Goal: Navigation & Orientation: Find specific page/section

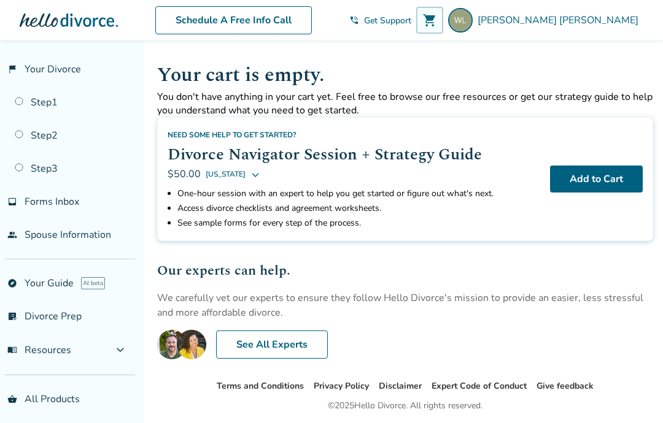
click at [49, 99] on link "Step 1" at bounding box center [67, 102] width 135 height 28
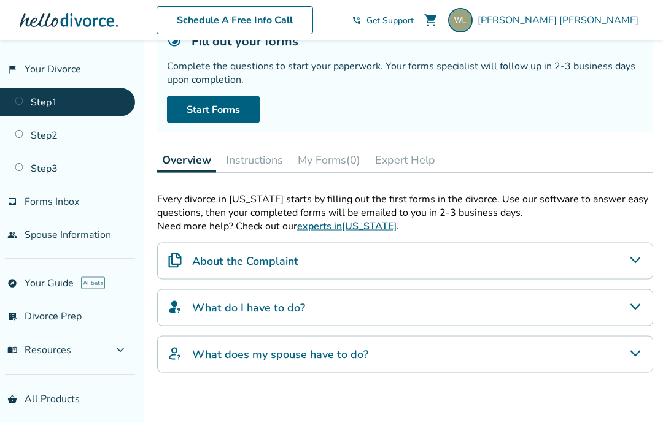
scroll to position [96, 0]
click at [128, 355] on span "expand_more" at bounding box center [120, 350] width 15 height 15
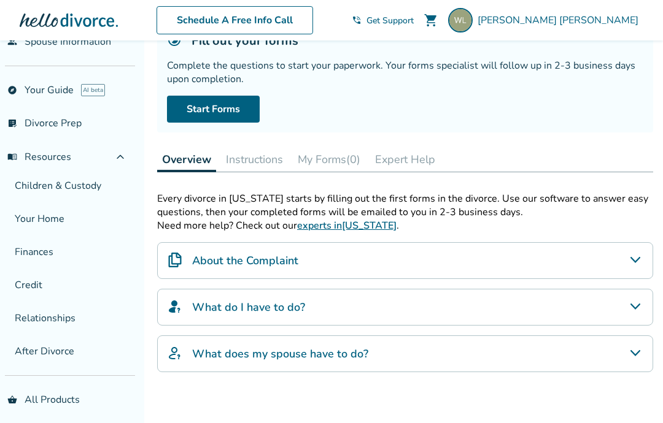
scroll to position [193, 0]
click at [71, 410] on link "shopping_basket All Products" at bounding box center [67, 401] width 135 height 28
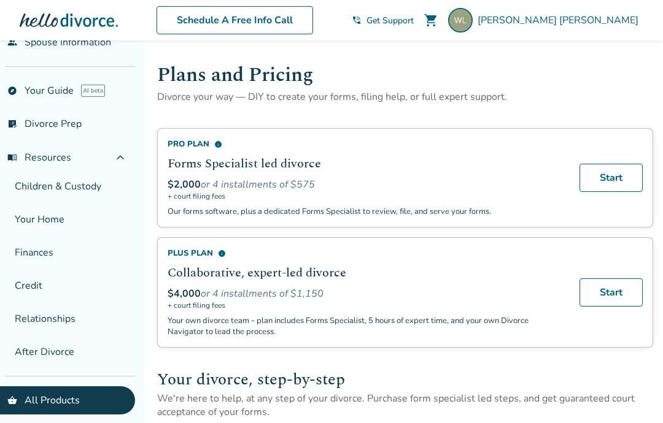
click at [58, 96] on link "explore Your Guide AI beta" at bounding box center [67, 91] width 135 height 28
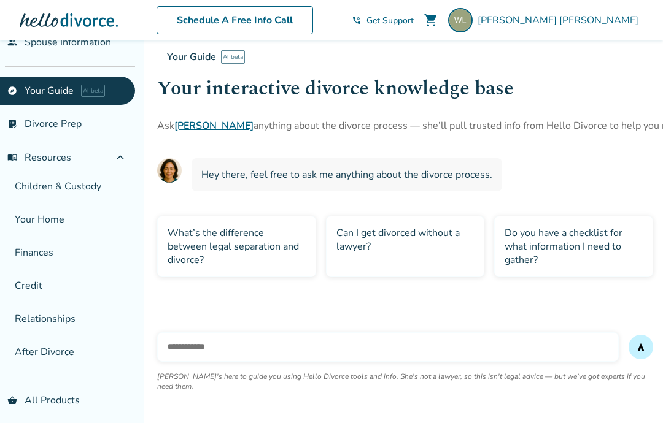
click at [128, 164] on span "expand_less" at bounding box center [120, 157] width 15 height 15
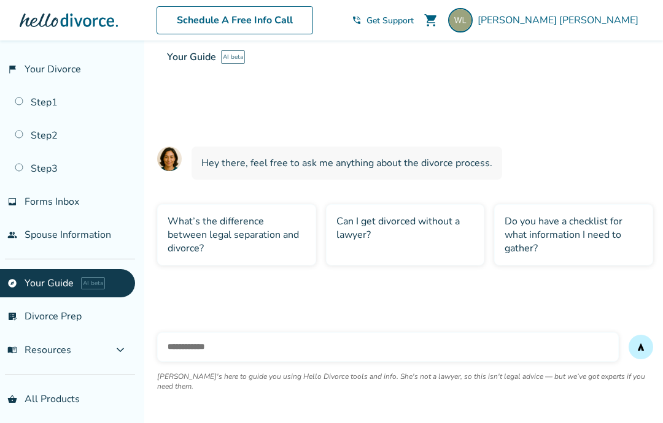
click at [62, 74] on link "flag_2 Your Divorce" at bounding box center [67, 69] width 135 height 28
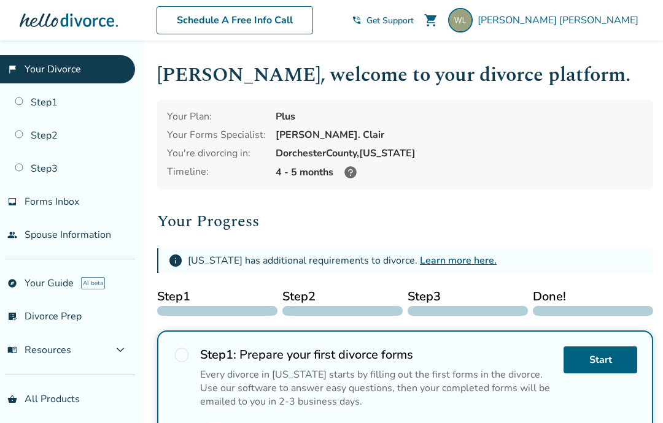
click at [71, 293] on link "explore Your Guide AI beta" at bounding box center [67, 283] width 135 height 28
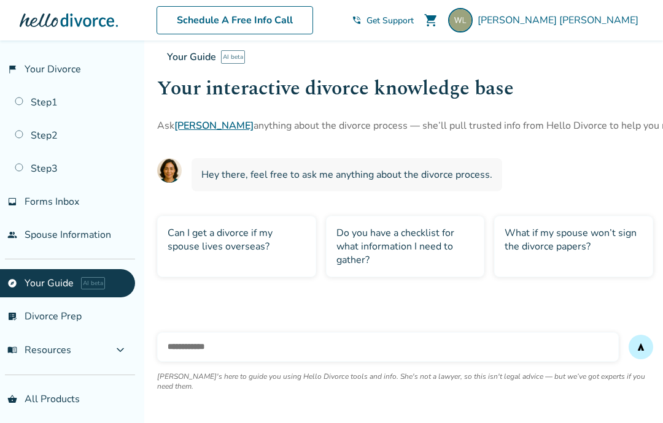
click at [68, 320] on link "list_alt_check Divorce Prep" at bounding box center [67, 317] width 135 height 28
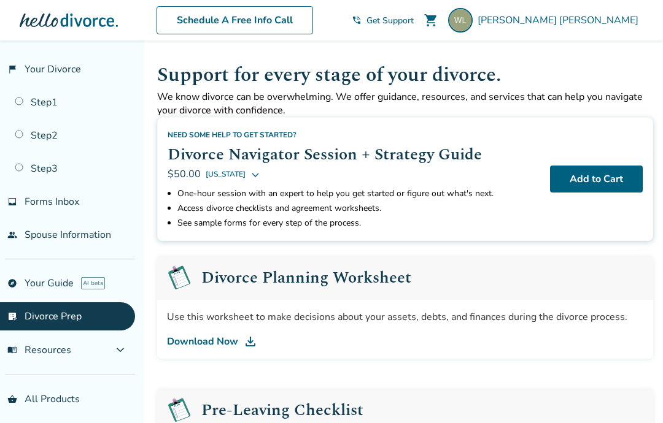
click at [58, 75] on link "flag_2 Your Divorce" at bounding box center [67, 69] width 135 height 28
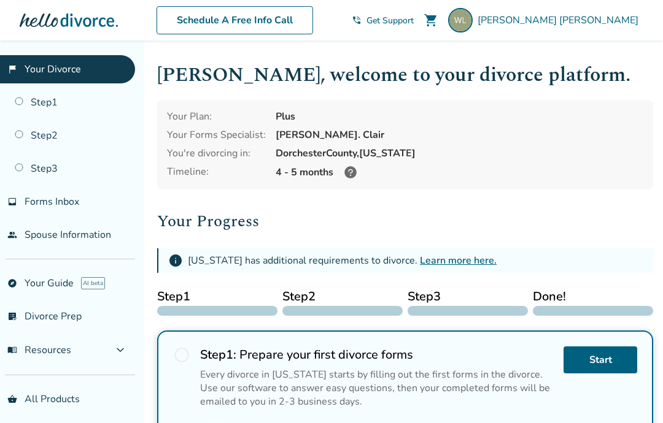
click at [69, 67] on link "flag_2 Your Divorce" at bounding box center [67, 69] width 135 height 28
click at [28, 66] on link "flag_2 Your Divorce" at bounding box center [67, 69] width 135 height 28
click at [44, 102] on link "Step 1" at bounding box center [67, 102] width 135 height 28
